Goal: Task Accomplishment & Management: Use online tool/utility

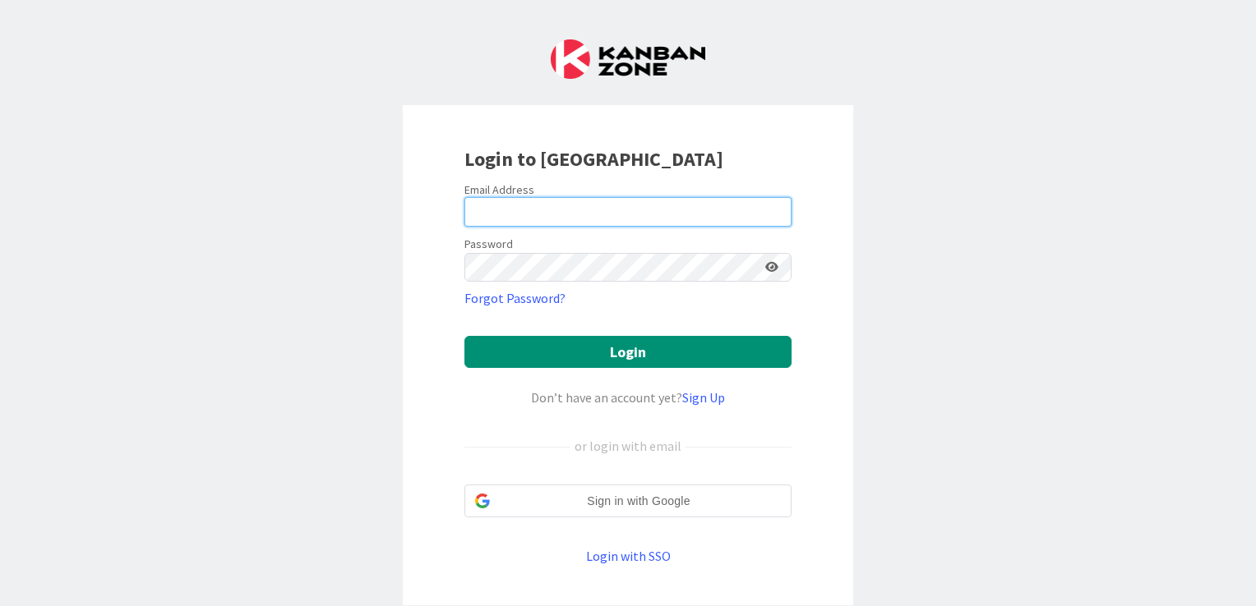
type input "[EMAIL_ADDRESS][DOMAIN_NAME]"
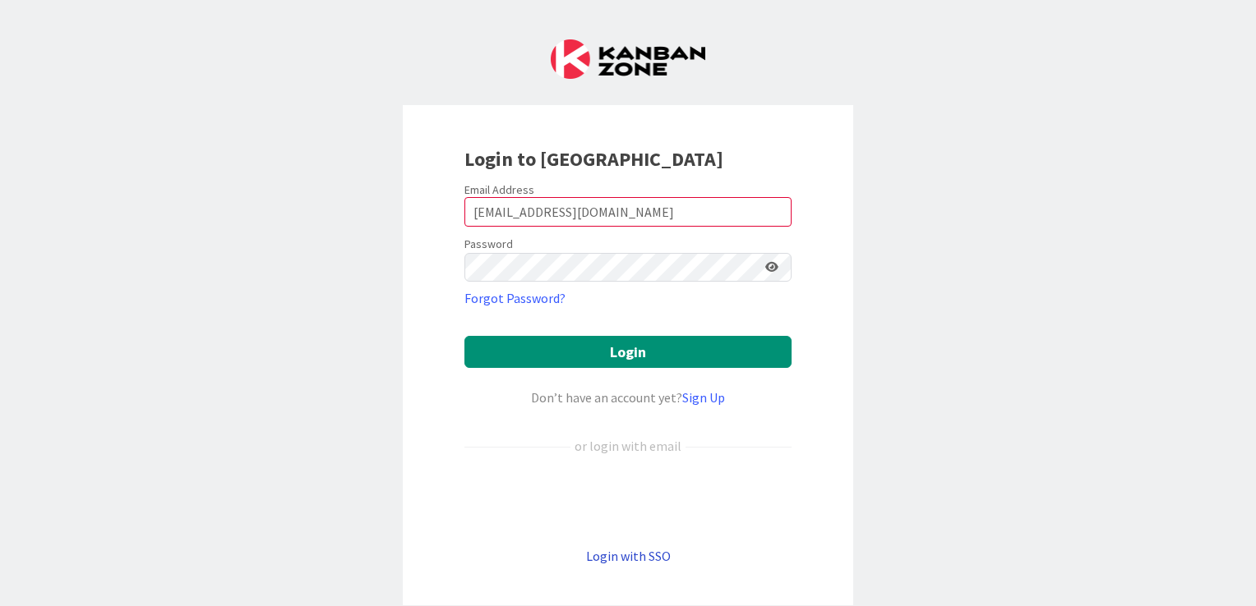
click at [630, 555] on link "Login with SSO" at bounding box center [628, 556] width 85 height 16
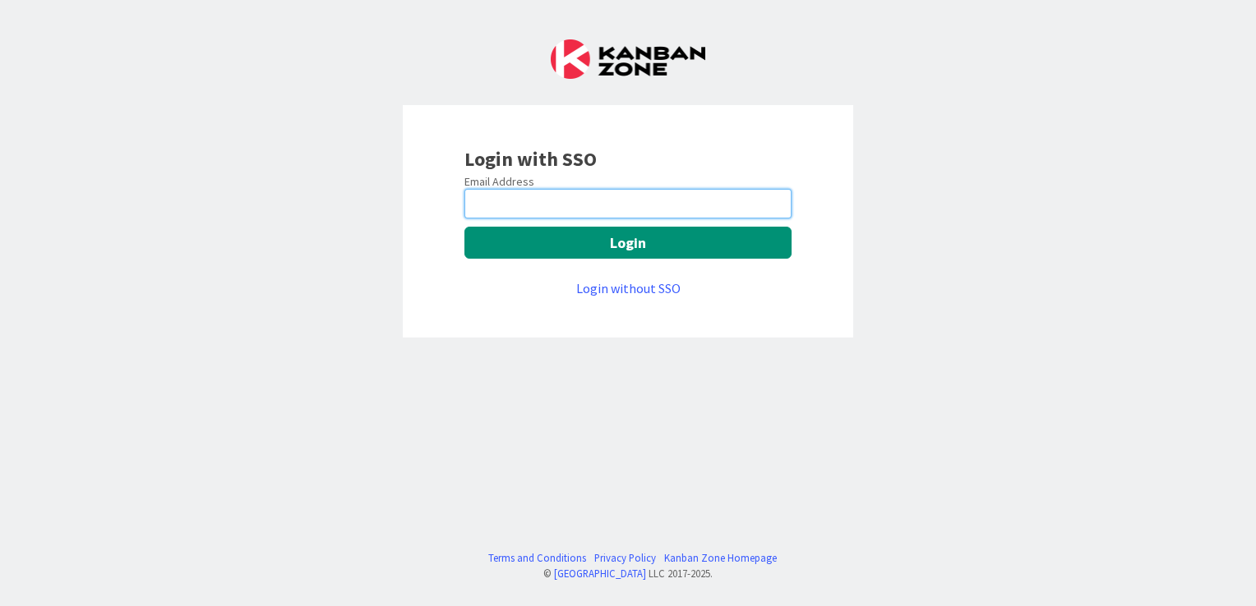
click at [545, 193] on input "email" at bounding box center [627, 204] width 327 height 30
type input "[EMAIL_ADDRESS][DOMAIN_NAME]"
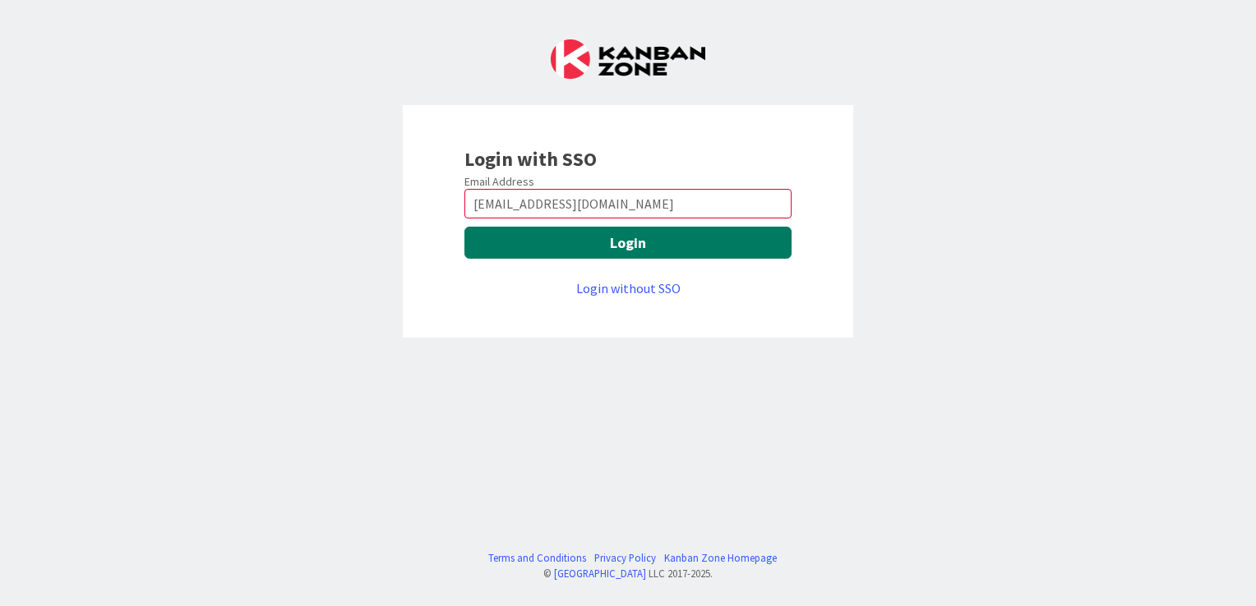
click at [595, 245] on button "Login" at bounding box center [627, 243] width 327 height 32
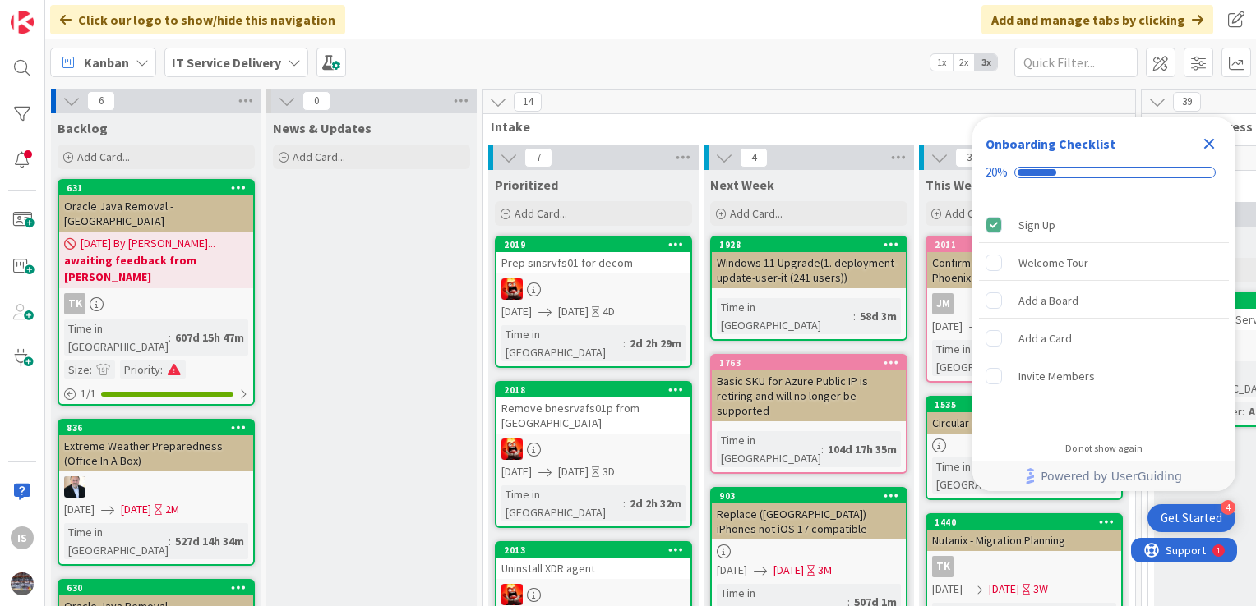
click at [1214, 140] on icon "Close Checklist" at bounding box center [1209, 144] width 20 height 20
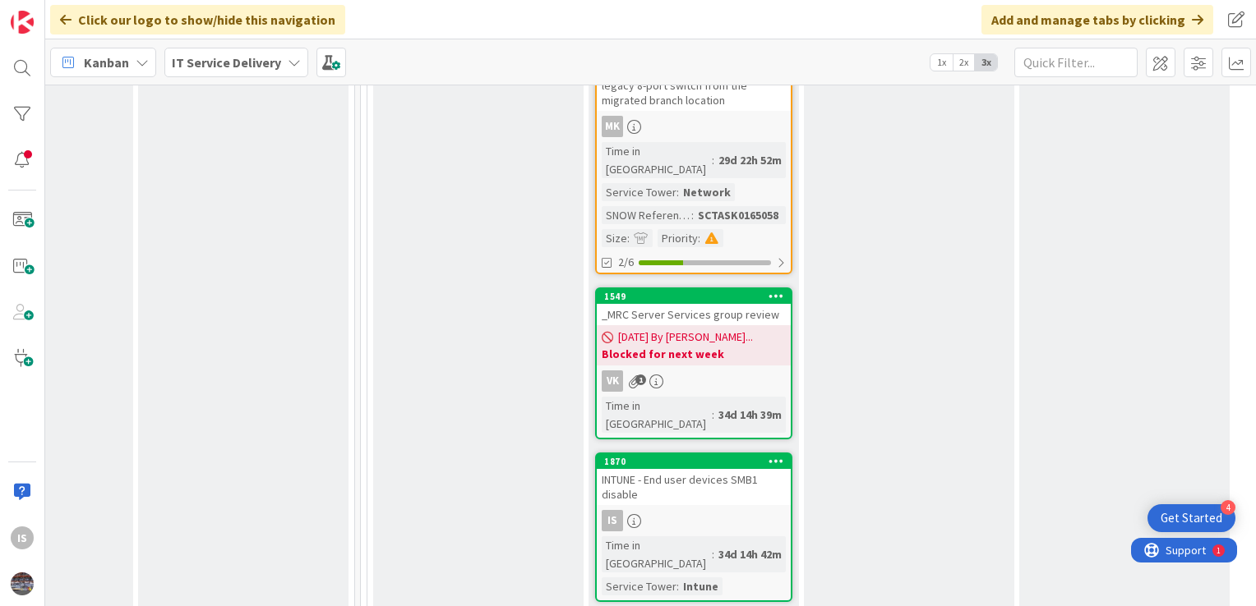
scroll to position [1438, 781]
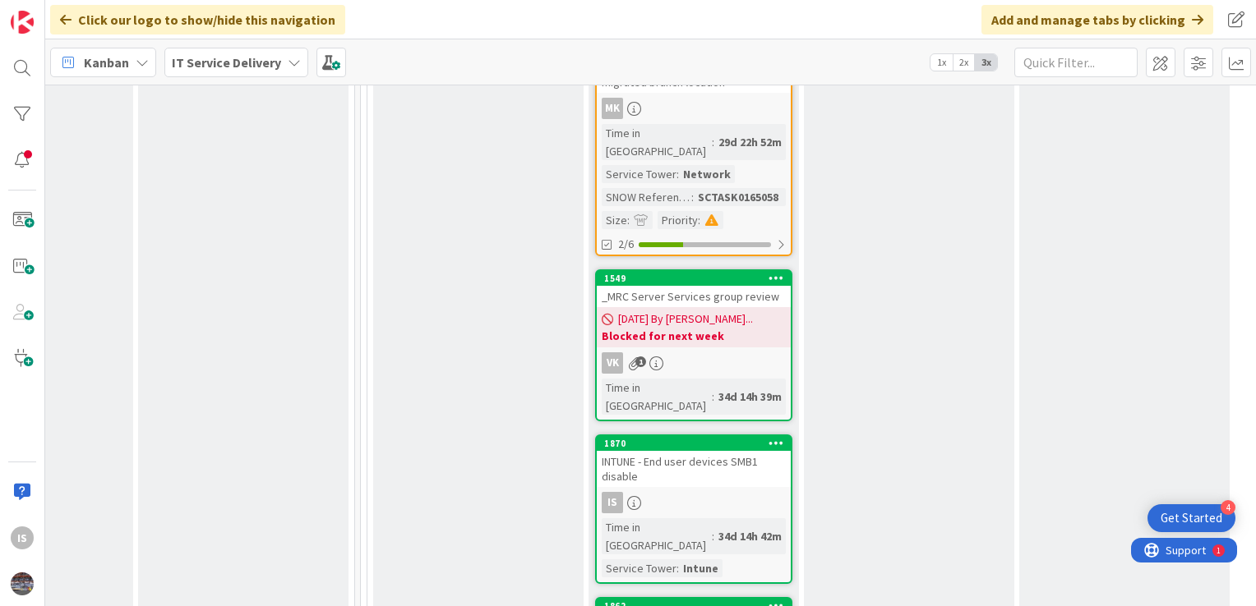
click at [687, 451] on div "INTUNE - End user devices SMB1 disable" at bounding box center [694, 469] width 194 height 36
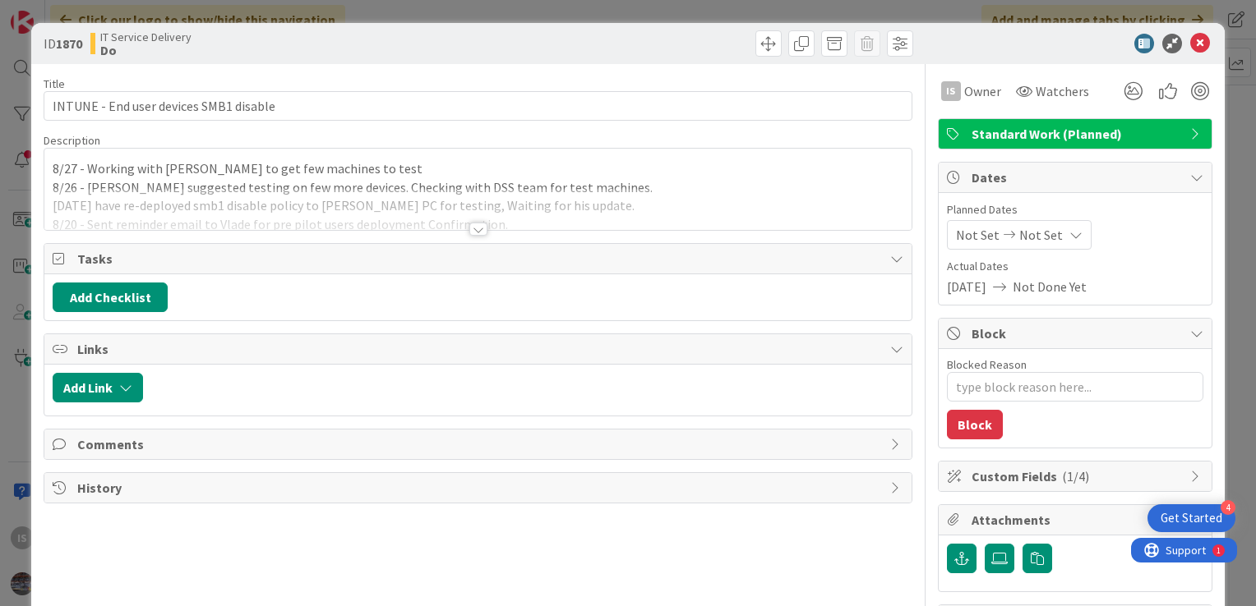
type textarea "x"
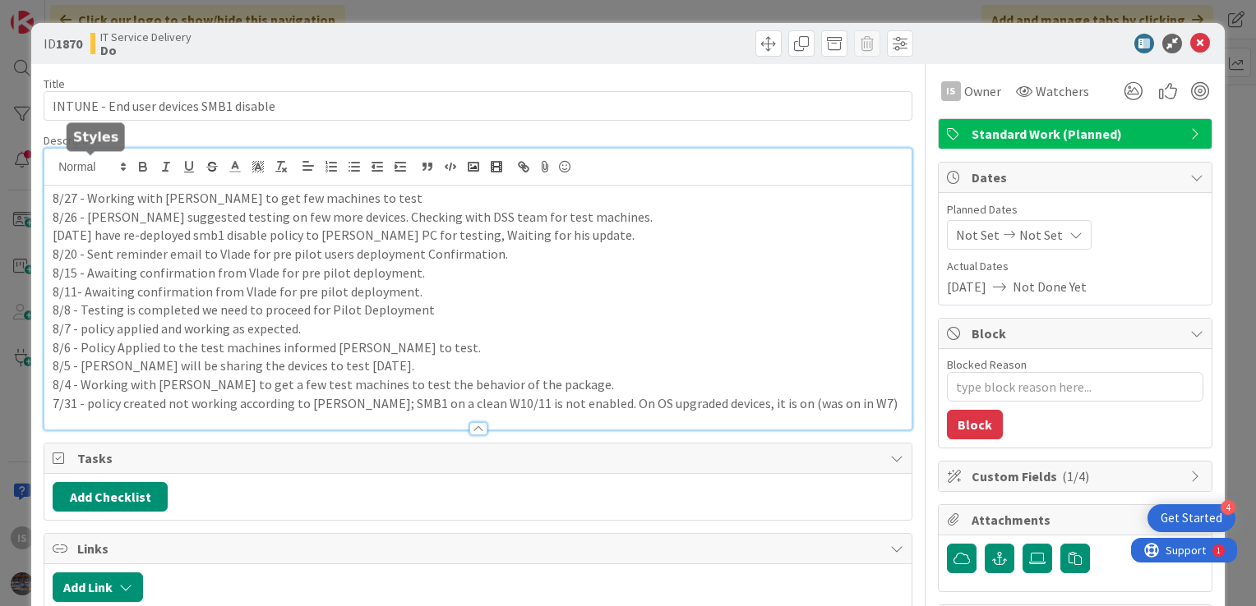
click at [51, 166] on div "8/27 - Working with Thomas to get few machines to test 8/26 - Vlade suggested t…" at bounding box center [477, 289] width 867 height 281
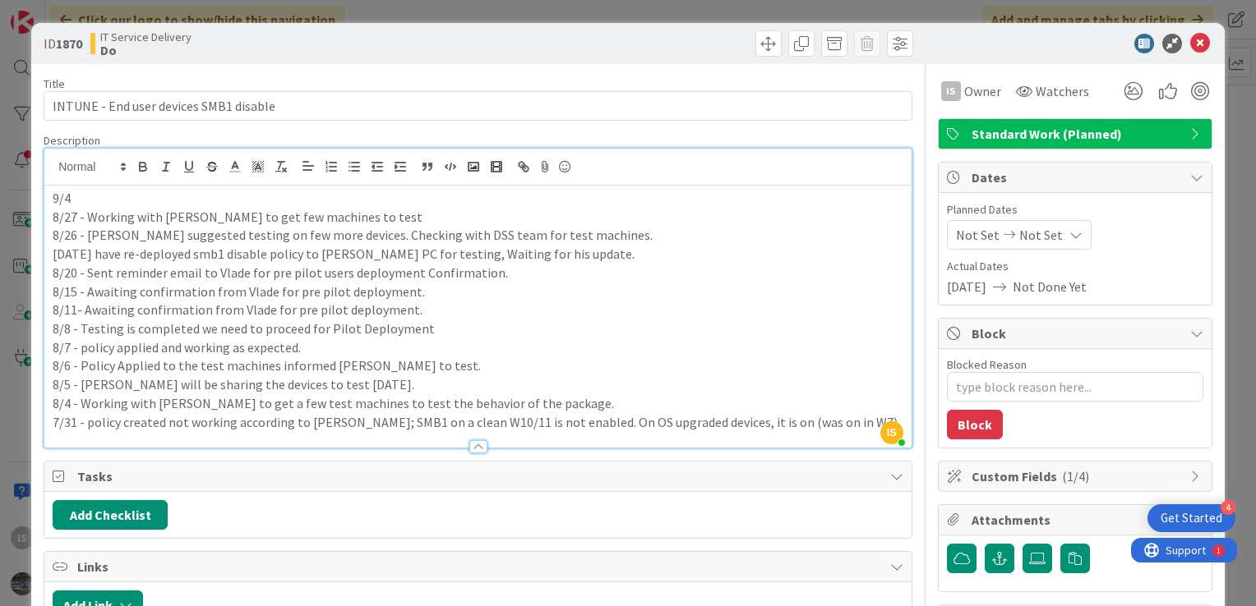
click at [89, 195] on p "9/4" at bounding box center [478, 198] width 850 height 19
click at [85, 196] on p "9/4 -" at bounding box center [478, 198] width 850 height 19
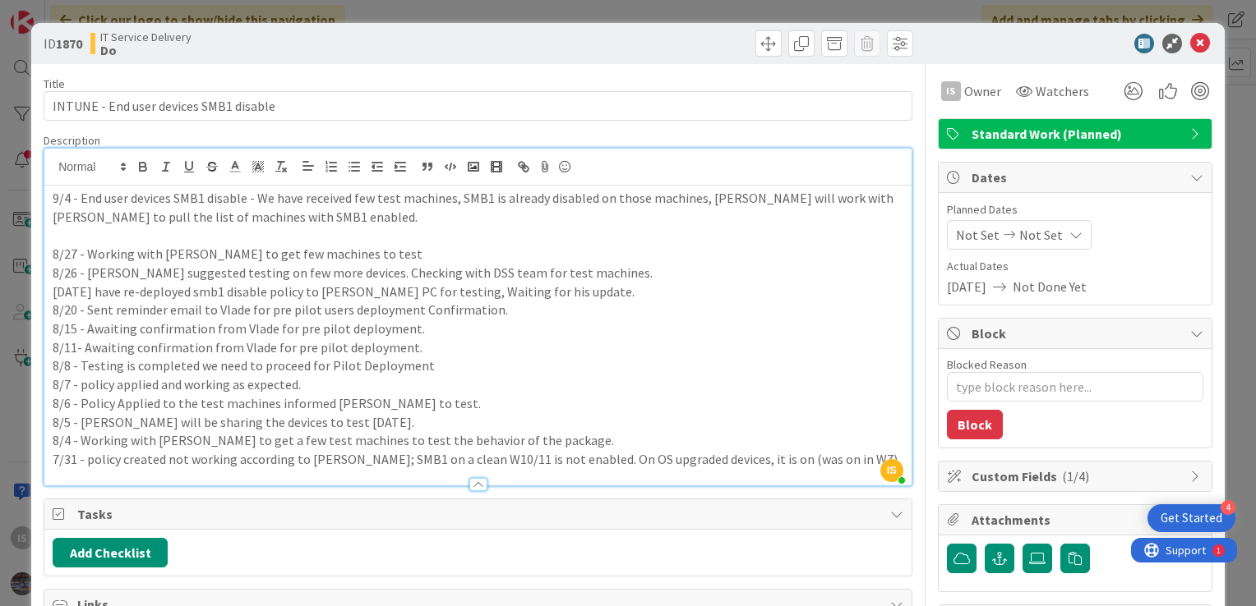
click at [55, 235] on p at bounding box center [478, 235] width 850 height 19
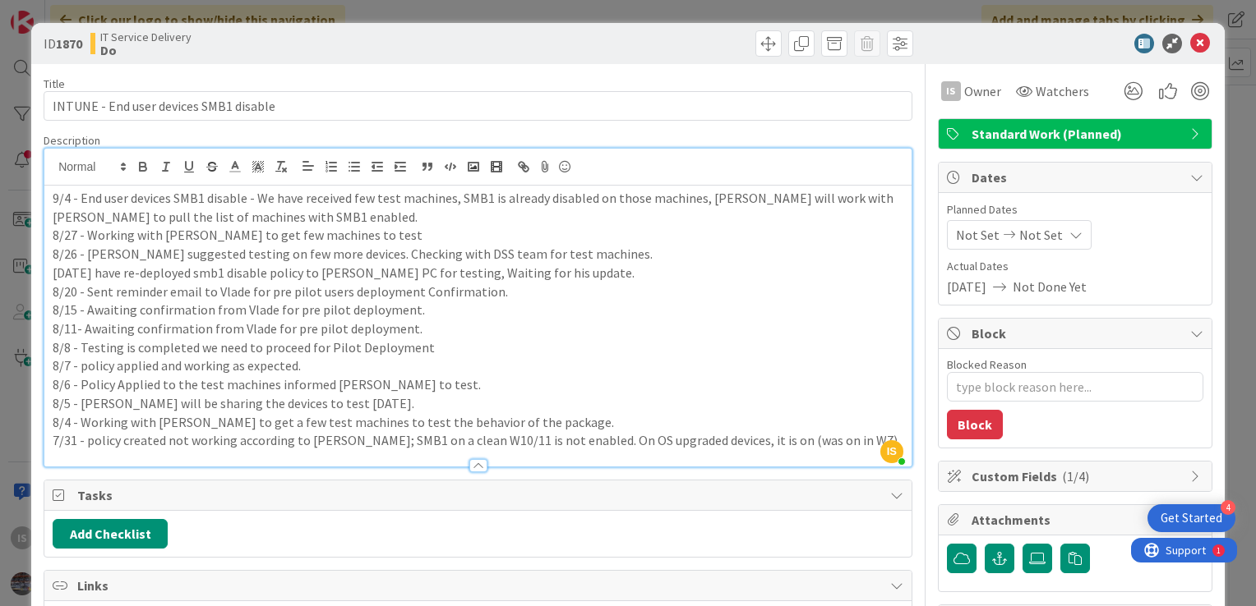
click at [259, 197] on p "9/4 - End user devices SMB1 disable - We have received few test machines, SMB1 …" at bounding box center [478, 207] width 850 height 37
click at [147, 220] on p "9/4 - We have received few test machines, SMB1 is already disabled on those mac…" at bounding box center [478, 207] width 850 height 37
click at [1190, 48] on icon at bounding box center [1200, 44] width 20 height 20
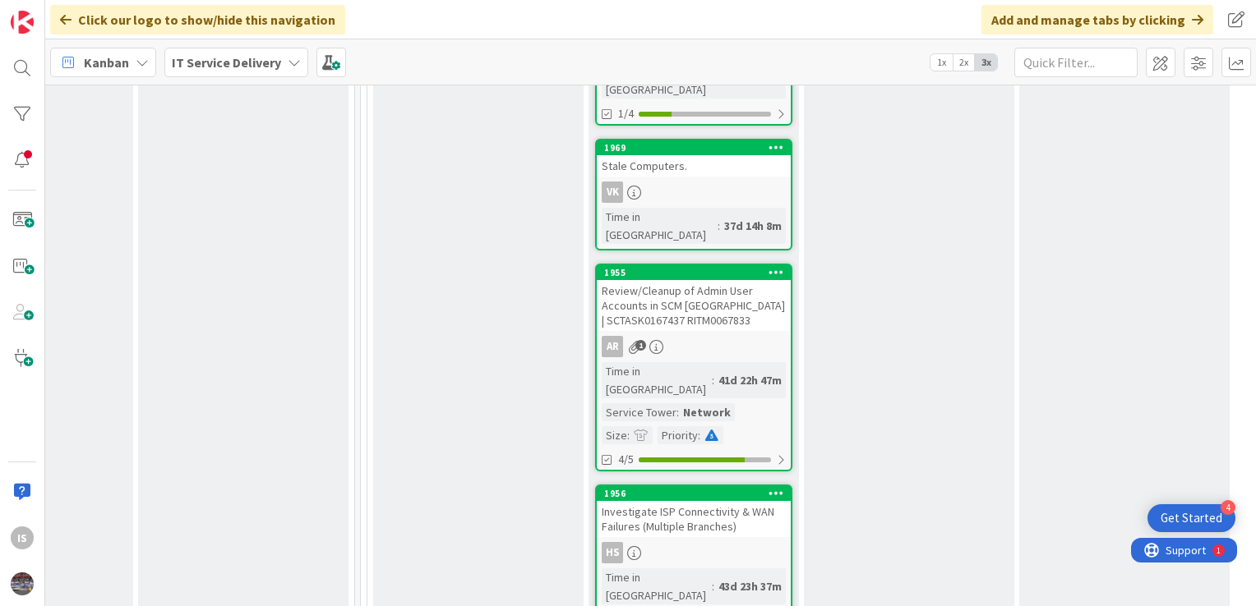
scroll to position [2128, 781]
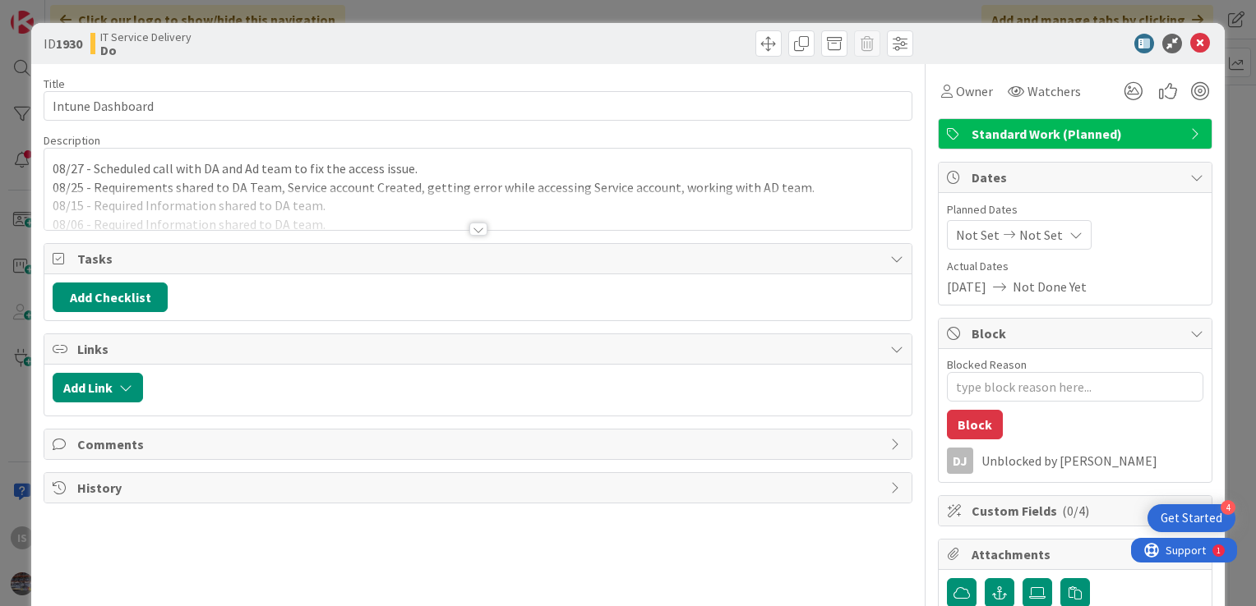
type textarea "x"
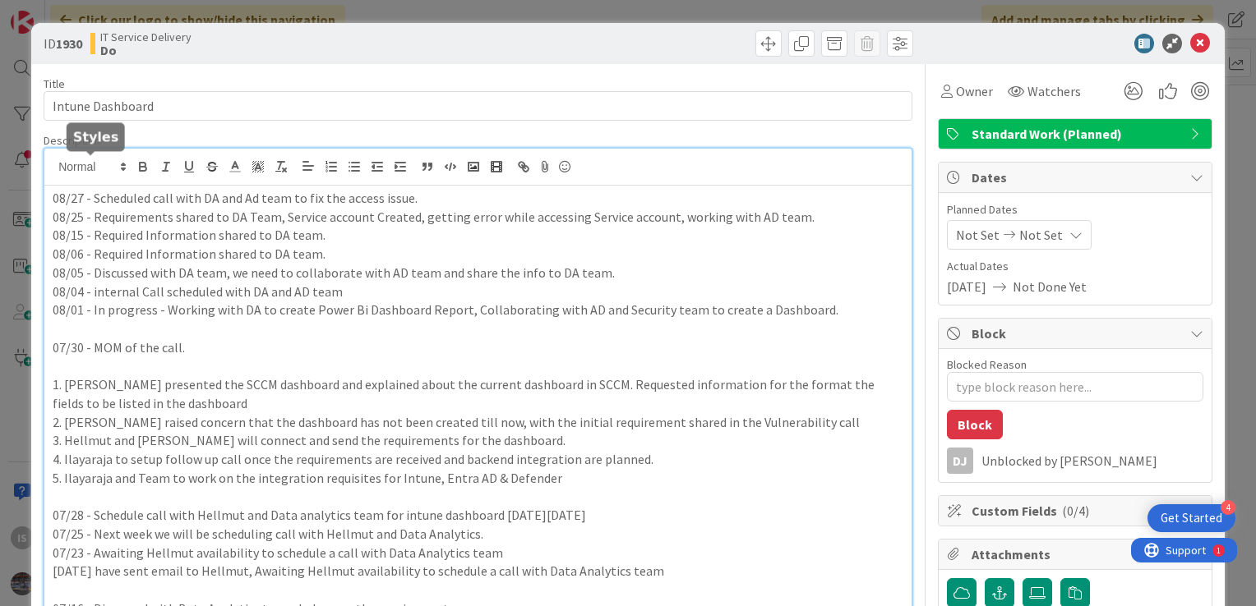
click at [53, 169] on div "IS Ilayaraja s just joined 08/27 - Scheduled call with DA and Ad team to fix th…" at bounding box center [477, 551] width 867 height 804
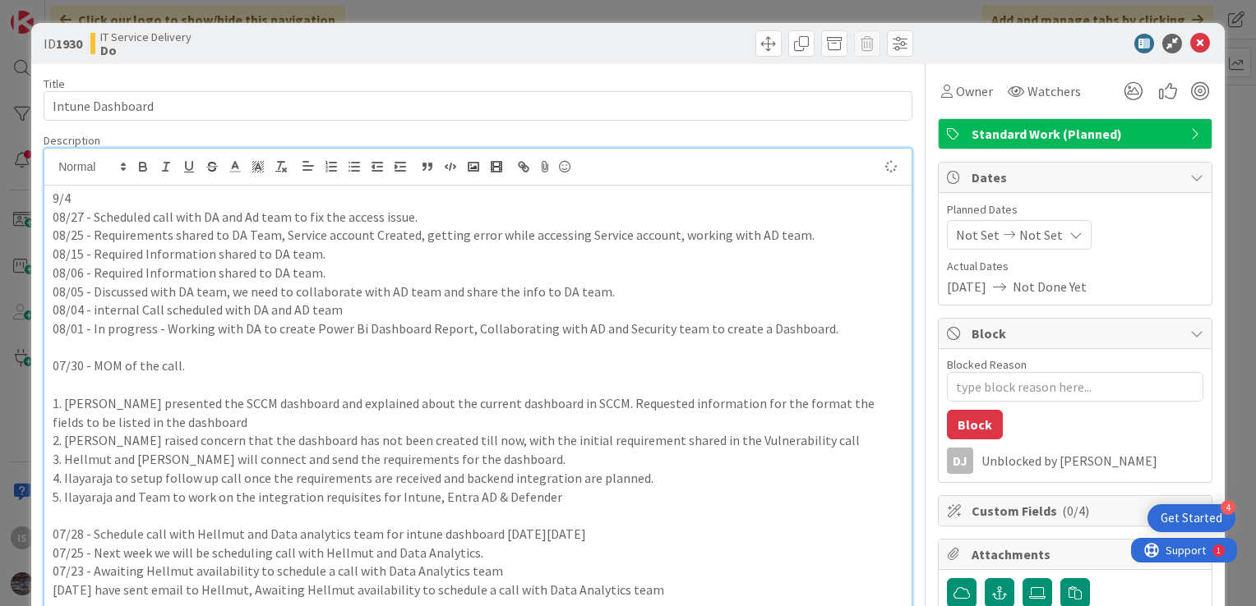
click at [94, 199] on p "9/4" at bounding box center [478, 198] width 850 height 19
type textarea "x"
click at [1190, 46] on icon at bounding box center [1200, 44] width 20 height 20
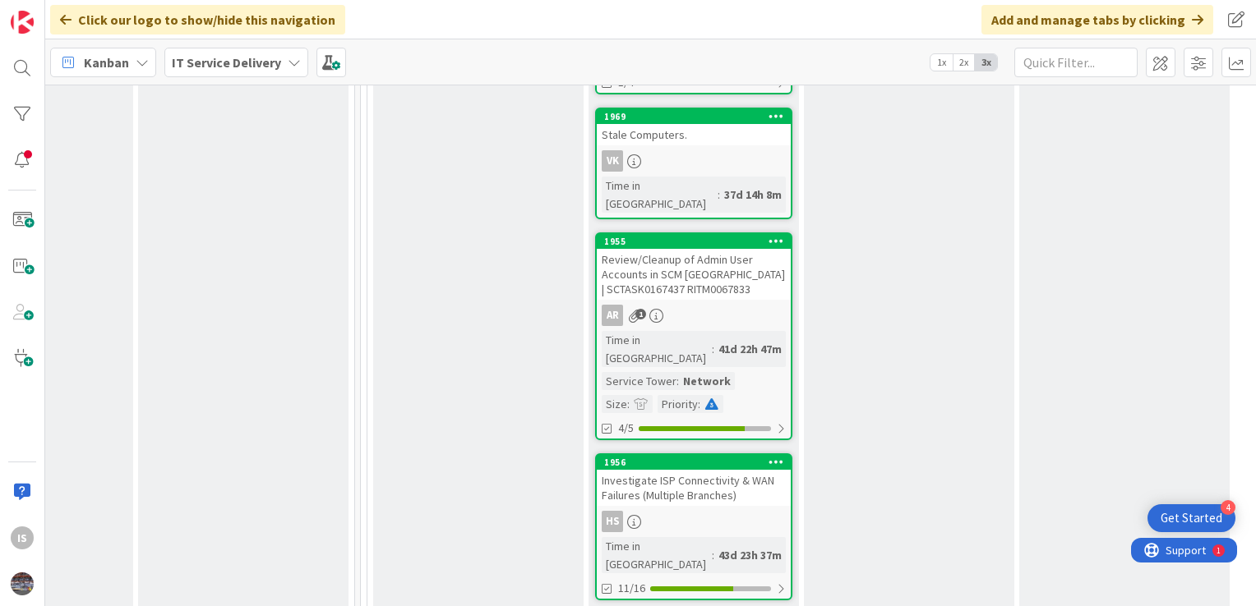
drag, startPoint x: 1236, startPoint y: 278, endPoint x: 1249, endPoint y: 251, distance: 29.4
click at [1249, 251] on div "6 Backlog Add Card... 631 Oracle Java Removal - CHSSRVJVOSD01 01/06/2024 By Hel…" at bounding box center [650, 346] width 1210 height 522
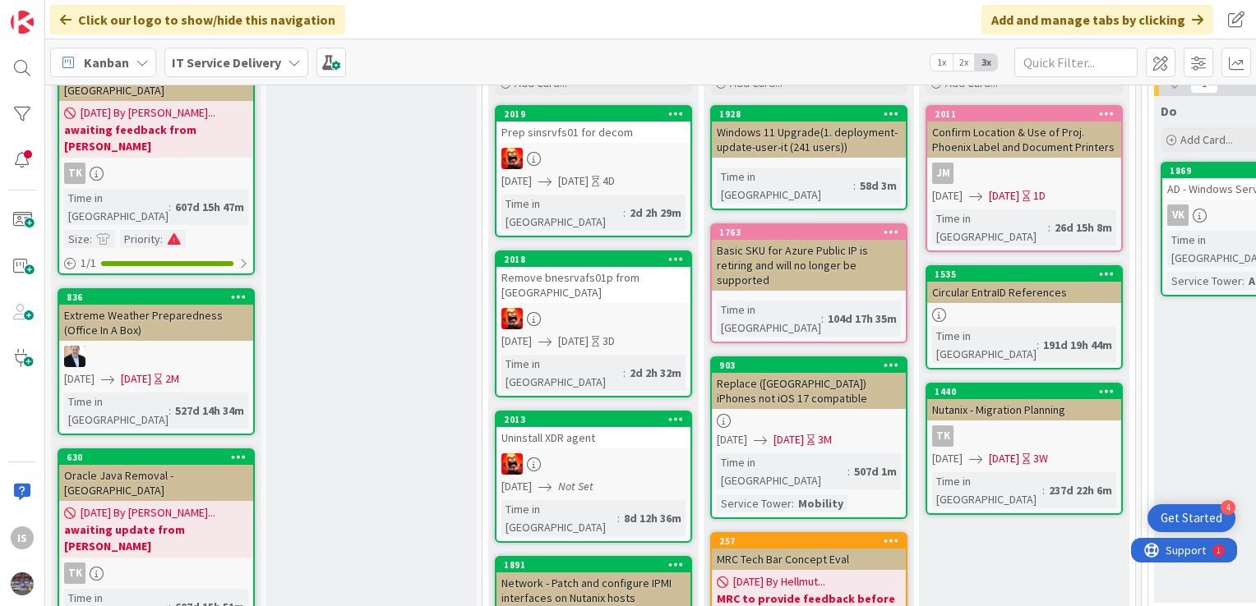
scroll to position [131, 1048]
